Goal: Information Seeking & Learning: Learn about a topic

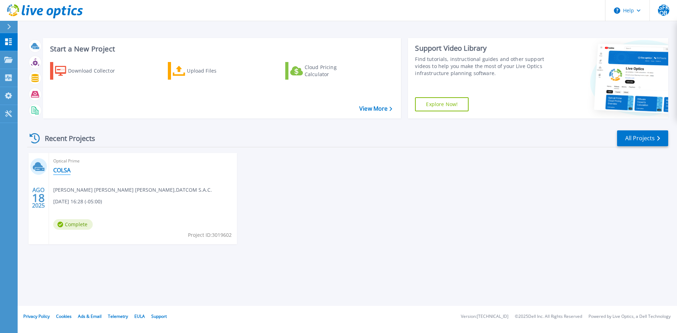
click at [66, 167] on link "COLSA" at bounding box center [61, 170] width 17 height 7
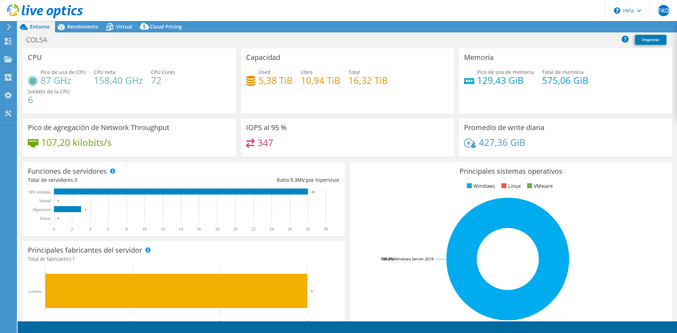
select select "USD"
click at [34, 326] on link "1" at bounding box center [30, 327] width 22 height 9
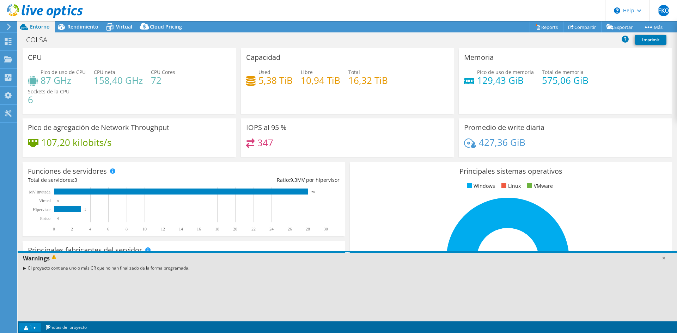
click at [34, 326] on link "1" at bounding box center [30, 327] width 22 height 9
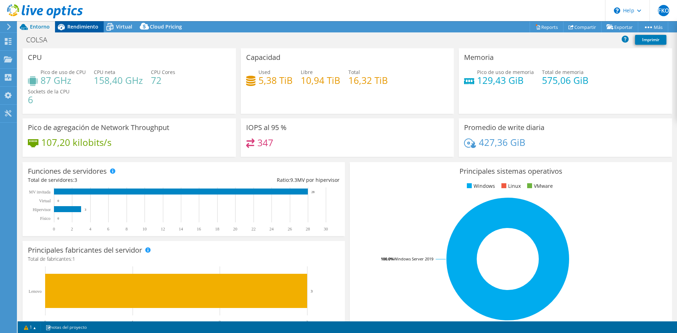
click at [83, 26] on span "Rendimiento" at bounding box center [82, 26] width 31 height 7
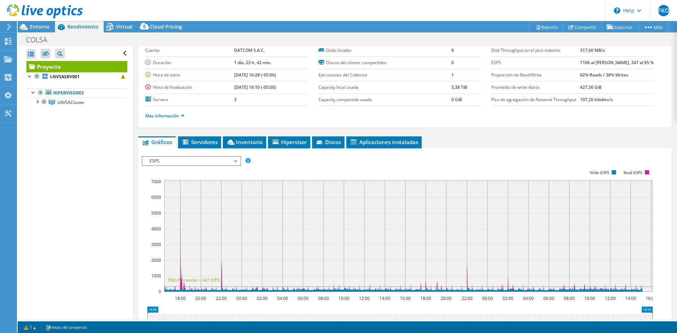
scroll to position [106, 0]
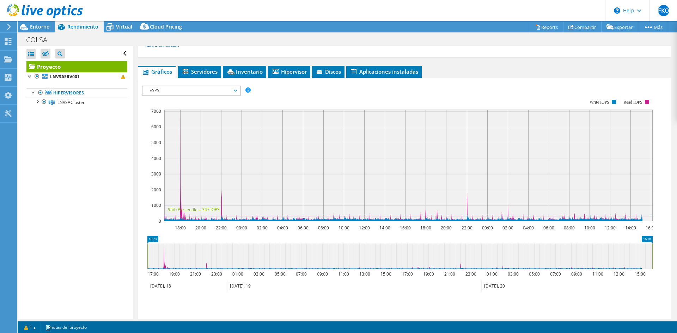
click at [187, 90] on span "ESPS" at bounding box center [191, 90] width 91 height 8
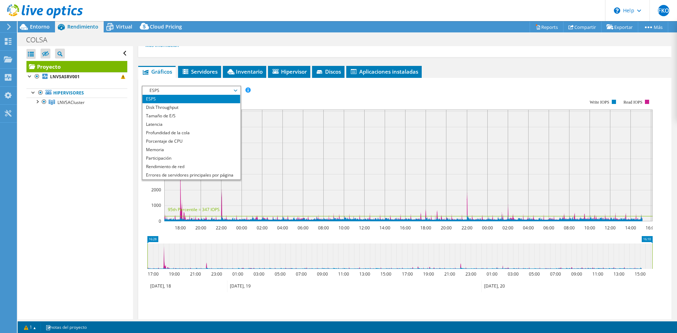
click at [187, 90] on span "ESPS" at bounding box center [191, 90] width 91 height 8
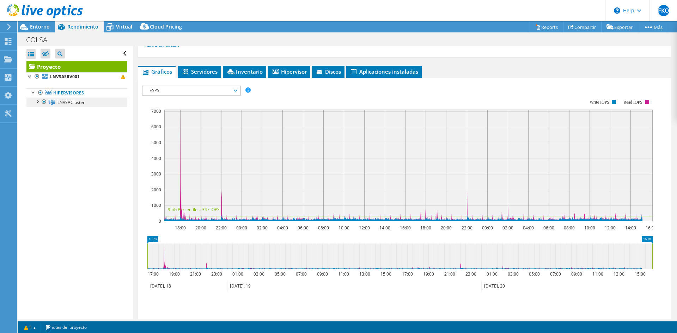
click at [56, 101] on link "LNVSACluster" at bounding box center [76, 102] width 101 height 9
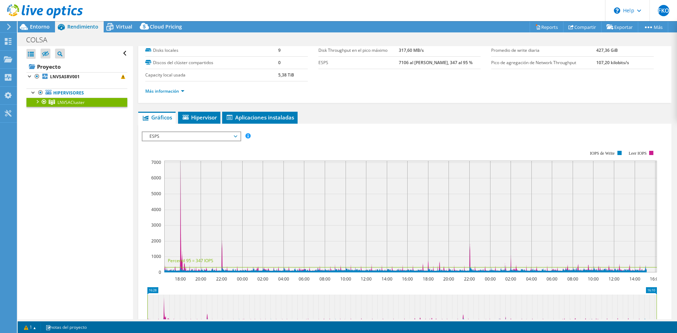
scroll to position [70, 0]
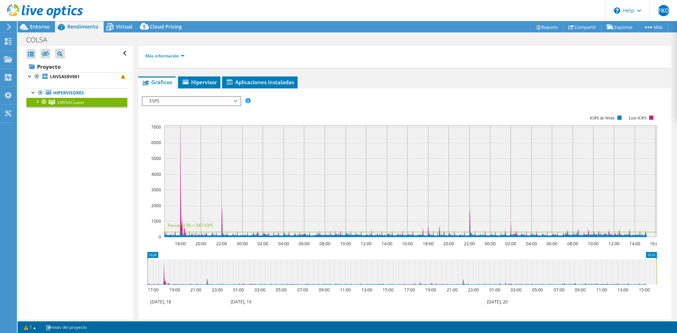
click at [200, 97] on span "ESPS" at bounding box center [191, 101] width 91 height 8
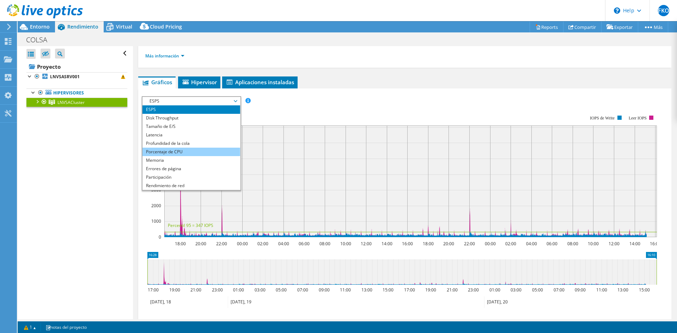
click at [187, 153] on li "Porcentaje de CPU" at bounding box center [191, 152] width 98 height 8
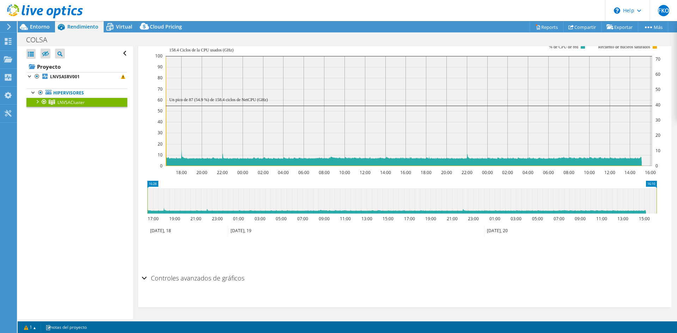
scroll to position [142, 0]
click at [204, 279] on h2 "Controles avanzados de gráficos" at bounding box center [193, 278] width 103 height 14
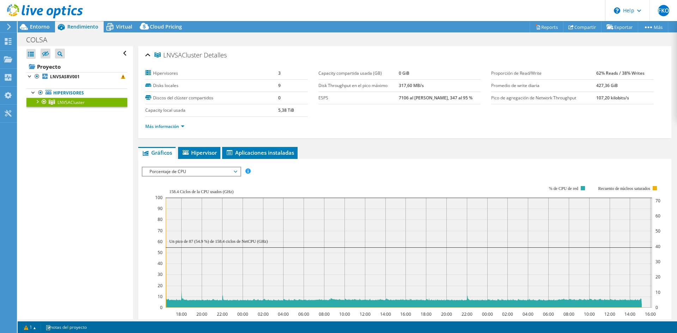
scroll to position [70, 0]
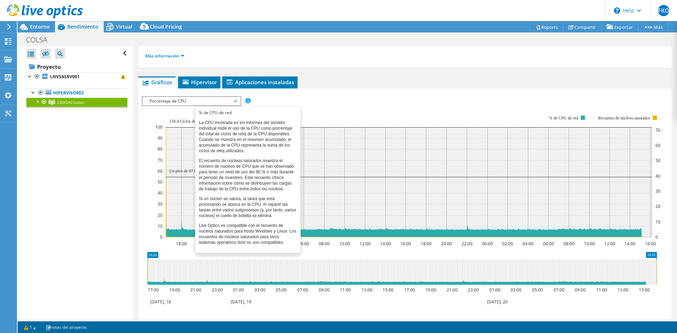
click at [247, 100] on span at bounding box center [247, 100] width 5 height 5
click at [248, 100] on span at bounding box center [247, 100] width 5 height 5
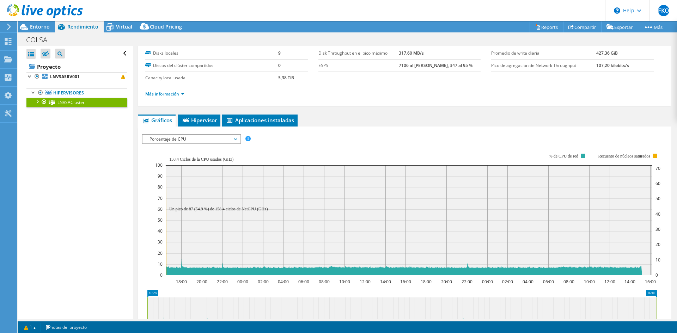
scroll to position [0, 0]
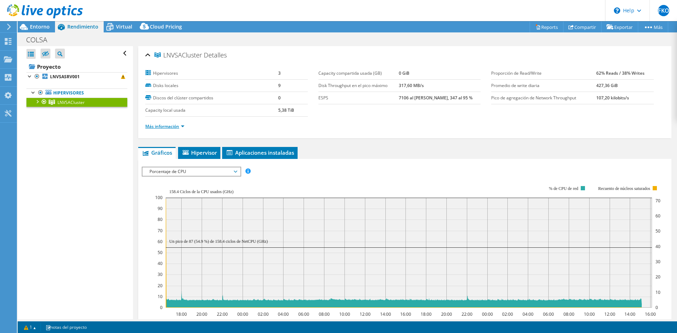
click at [184, 126] on link "Más información" at bounding box center [164, 126] width 39 height 6
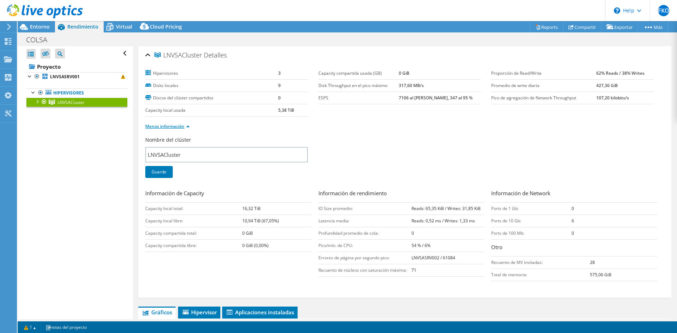
click at [185, 126] on link "Menos información" at bounding box center [167, 126] width 44 height 6
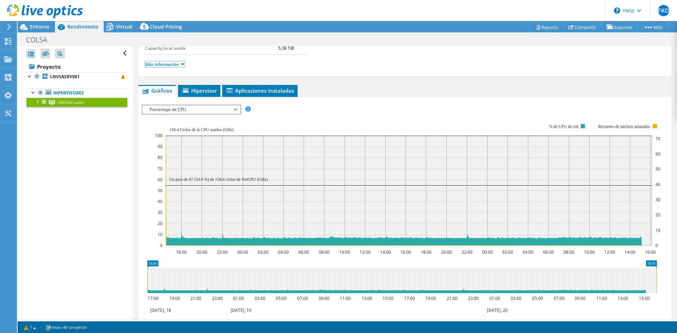
scroll to position [70, 0]
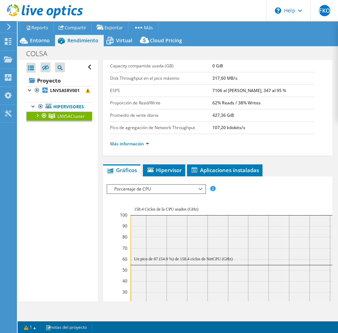
click at [191, 192] on span "Porcentaje de CPU" at bounding box center [156, 189] width 91 height 8
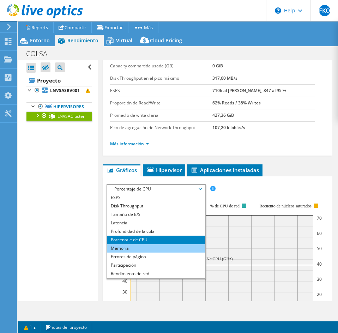
click at [137, 248] on li "Memoria" at bounding box center [156, 248] width 98 height 8
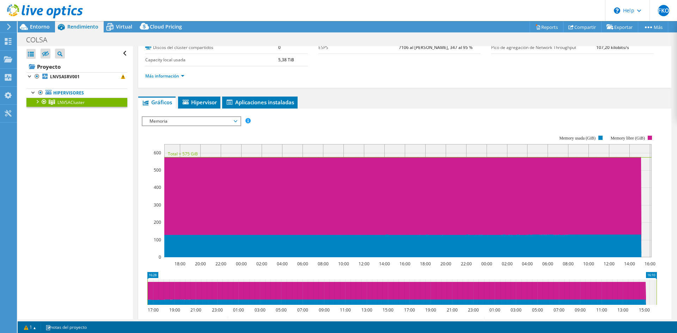
scroll to position [0, 0]
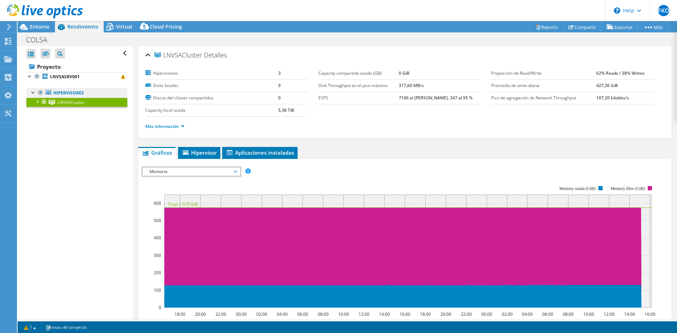
click at [65, 93] on link "Hipervisores" at bounding box center [76, 92] width 101 height 9
click at [116, 30] on div "Virtual" at bounding box center [121, 26] width 34 height 11
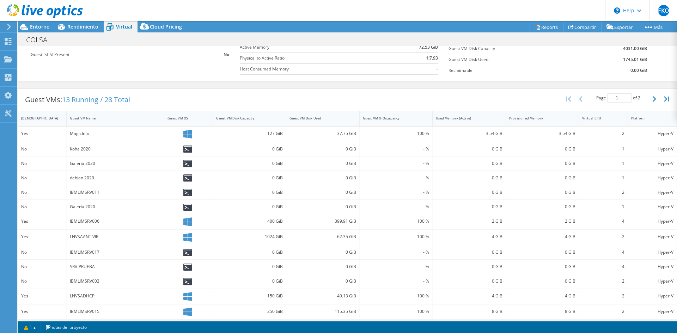
scroll to position [131, 0]
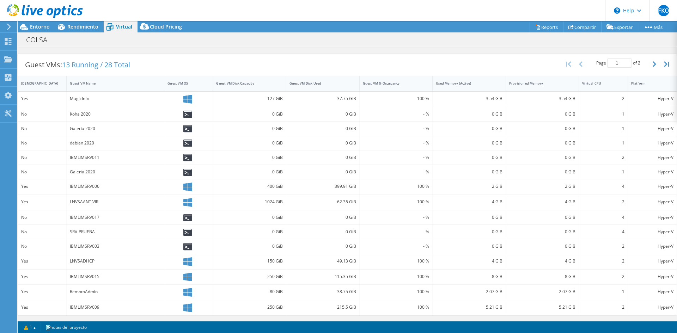
click at [42, 58] on div "Guest VMs: 13 Running / 28 Total" at bounding box center [77, 65] width 119 height 22
click at [658, 11] on span "GFKOB" at bounding box center [663, 10] width 11 height 11
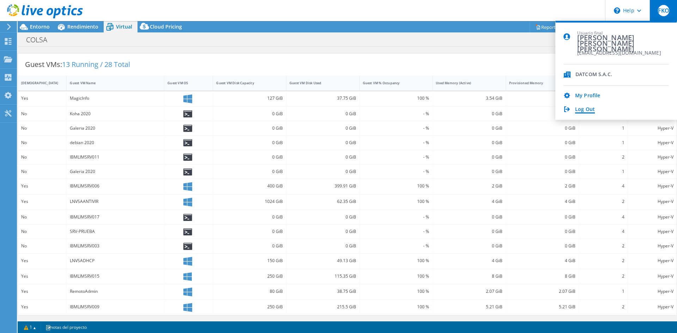
click at [582, 106] on link "Log Out" at bounding box center [585, 109] width 20 height 7
